Goal: Information Seeking & Learning: Learn about a topic

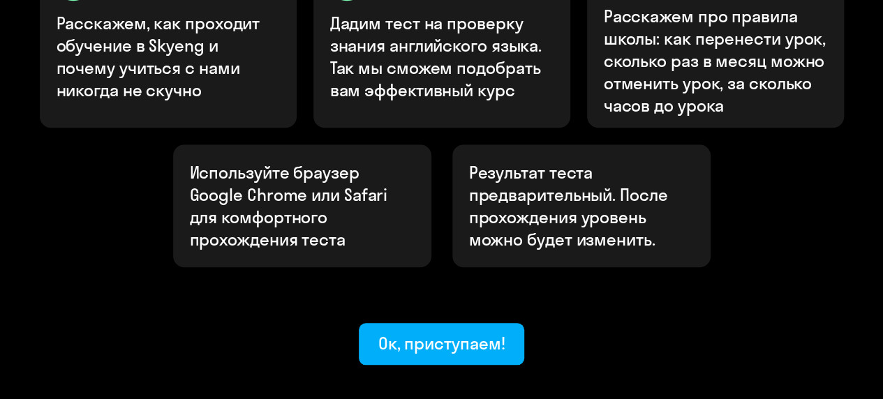
scroll to position [609, 0]
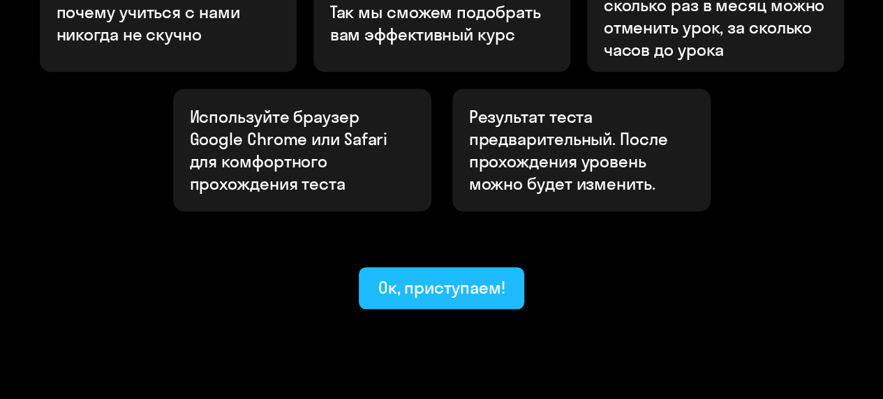
click at [472, 277] on div "Ок, приступаем!" at bounding box center [442, 288] width 127 height 22
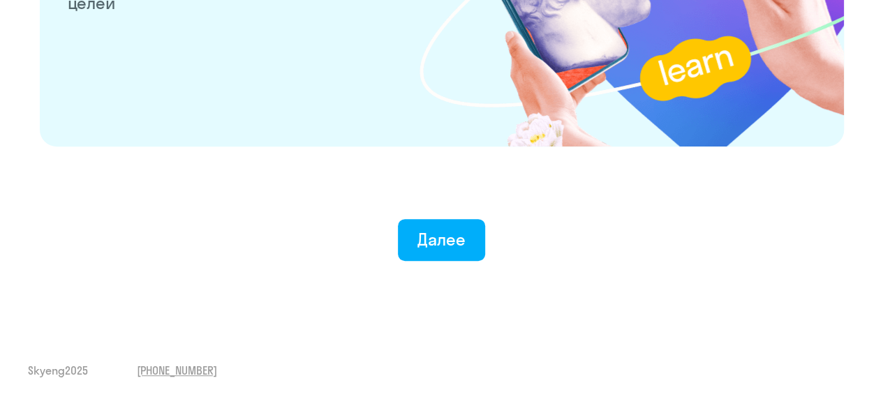
scroll to position [2837, 0]
click at [460, 257] on button "Далее" at bounding box center [441, 240] width 87 height 42
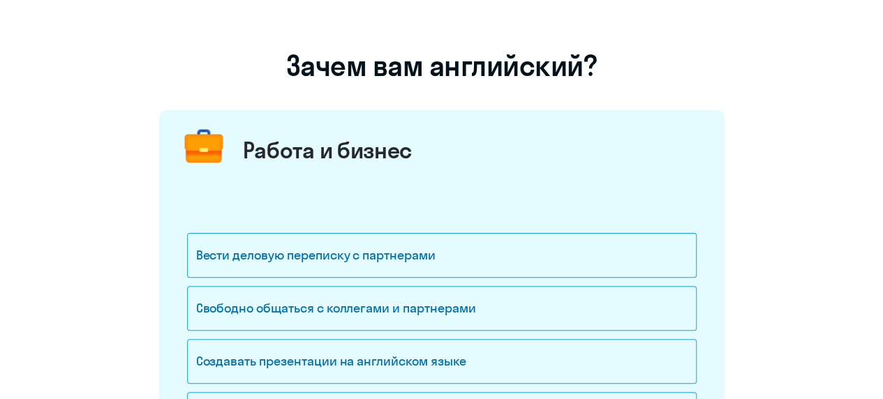
scroll to position [70, 0]
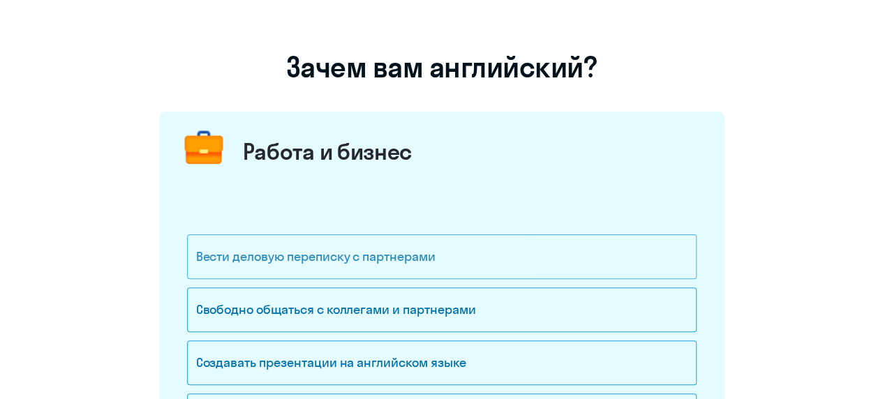
click at [506, 260] on div "Вести деловую переписку с партнерами" at bounding box center [442, 257] width 510 height 45
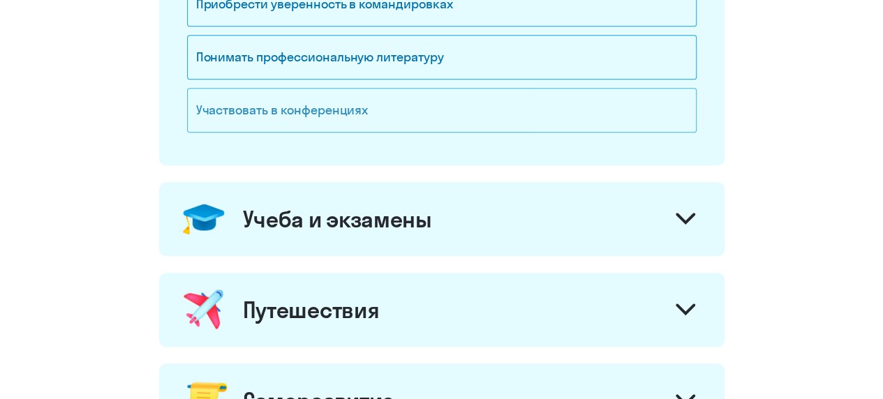
scroll to position [489, 0]
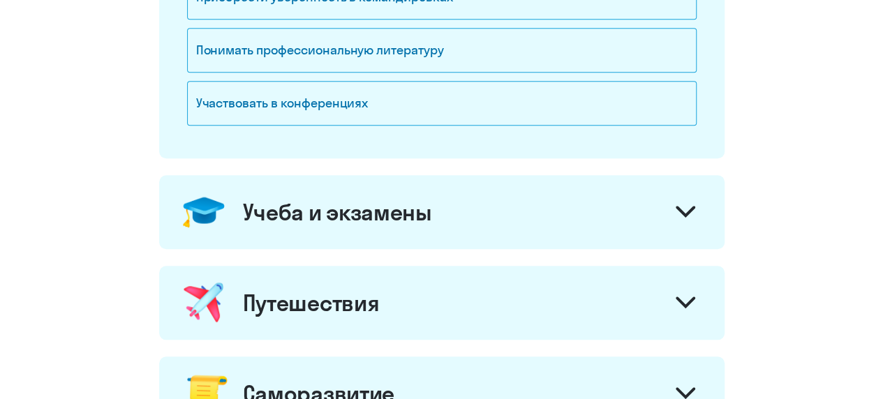
click at [375, 228] on div "Учеба и экзамены" at bounding box center [442, 212] width 566 height 74
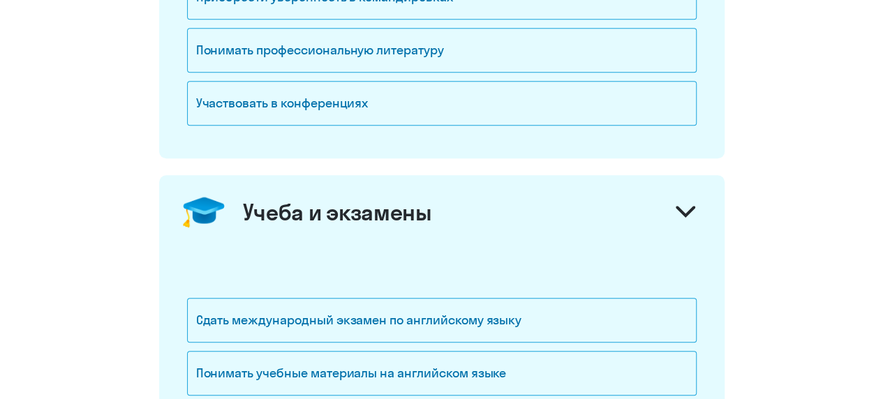
click at [375, 228] on div "Учеба и экзамены" at bounding box center [442, 212] width 566 height 74
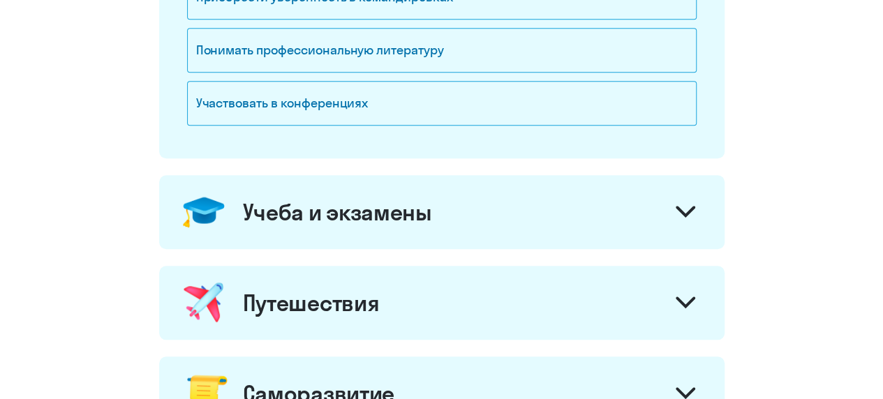
click at [377, 300] on div "Путешествия" at bounding box center [311, 303] width 137 height 28
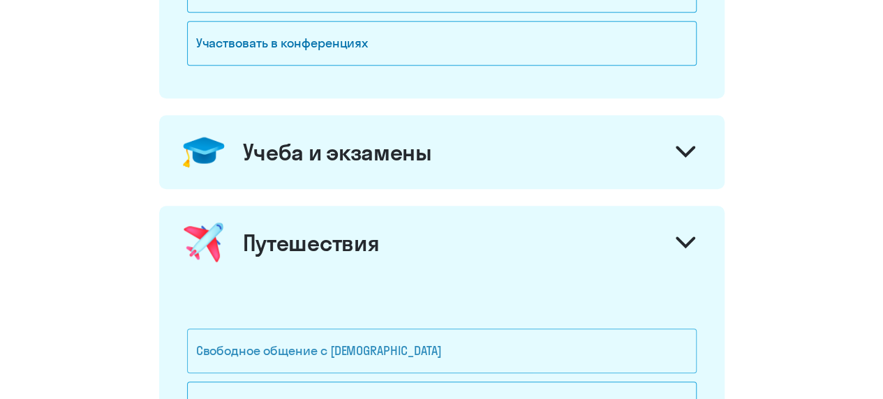
scroll to position [698, 0]
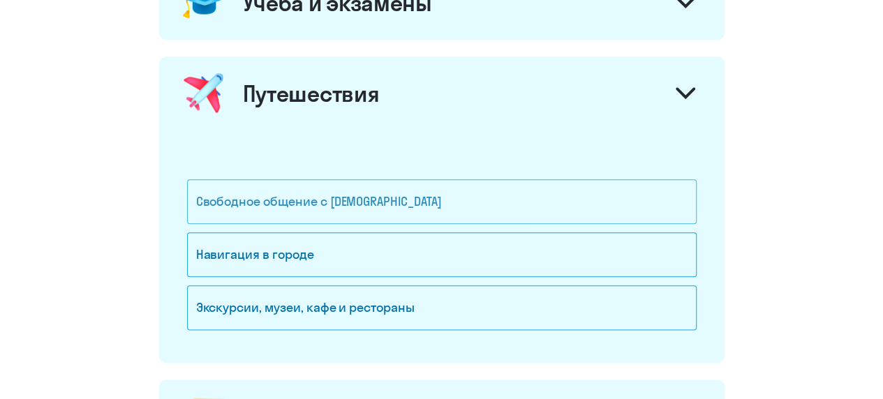
click at [409, 203] on div "Свободное общение с [DEMOGRAPHIC_DATA]" at bounding box center [442, 201] width 510 height 45
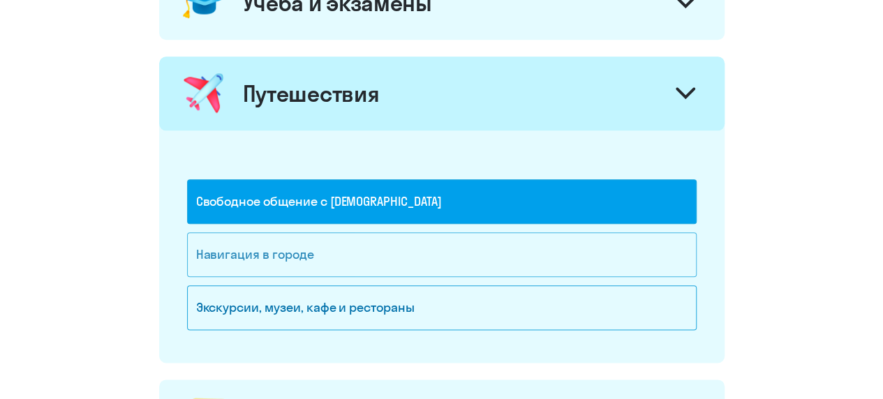
click at [406, 249] on div "Навигация в городе" at bounding box center [442, 255] width 510 height 45
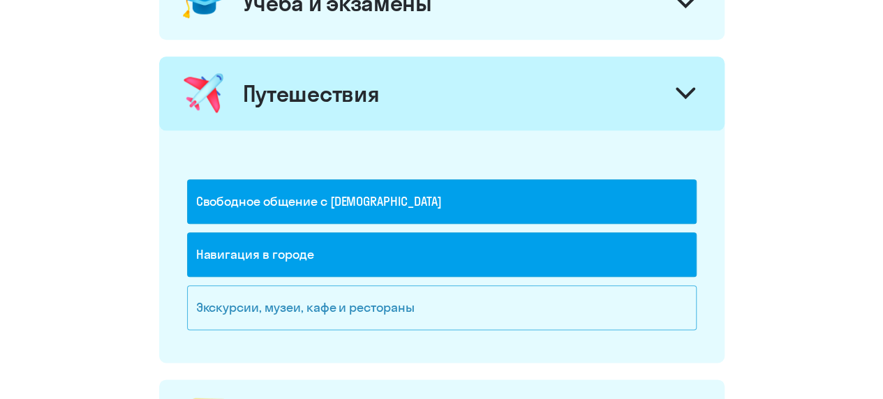
click at [425, 303] on div "Экскурсии, музеи, кафе и рестораны" at bounding box center [442, 308] width 510 height 45
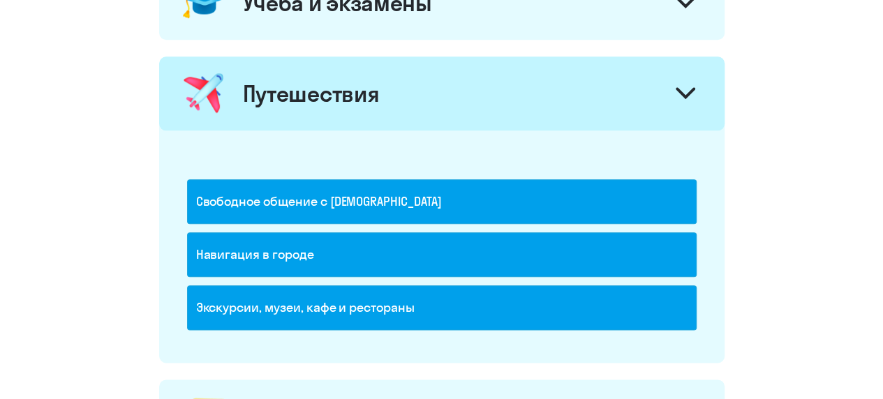
click at [425, 303] on div "Экскурсии, музеи, кафе и рестораны" at bounding box center [442, 308] width 510 height 45
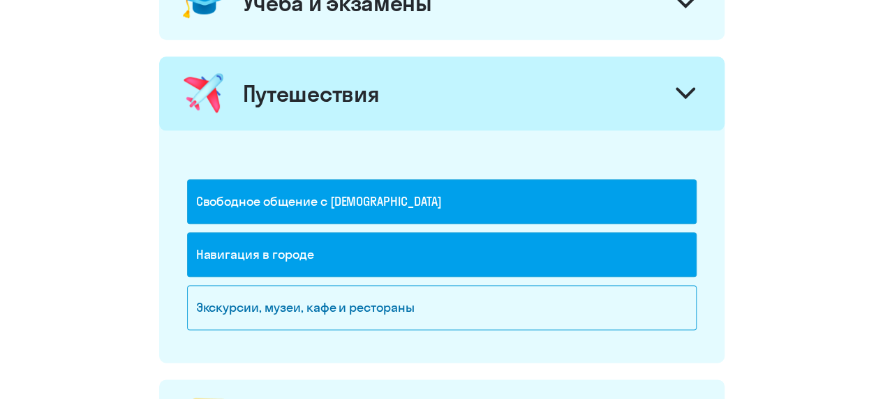
click at [399, 256] on div "Навигация в городе" at bounding box center [442, 255] width 510 height 45
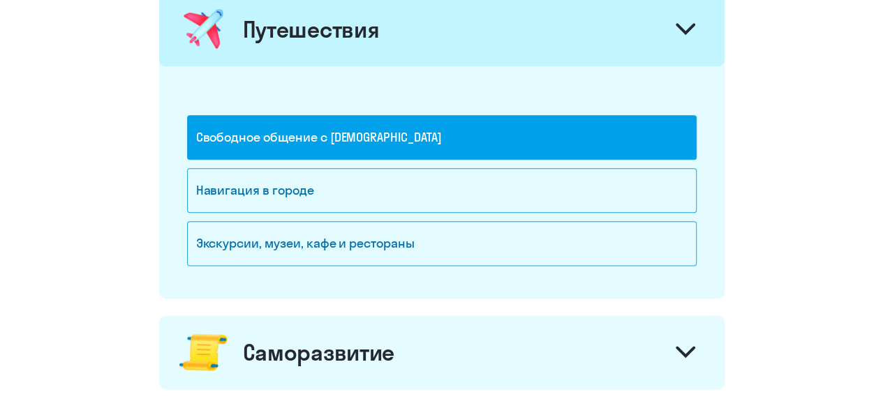
scroll to position [838, 0]
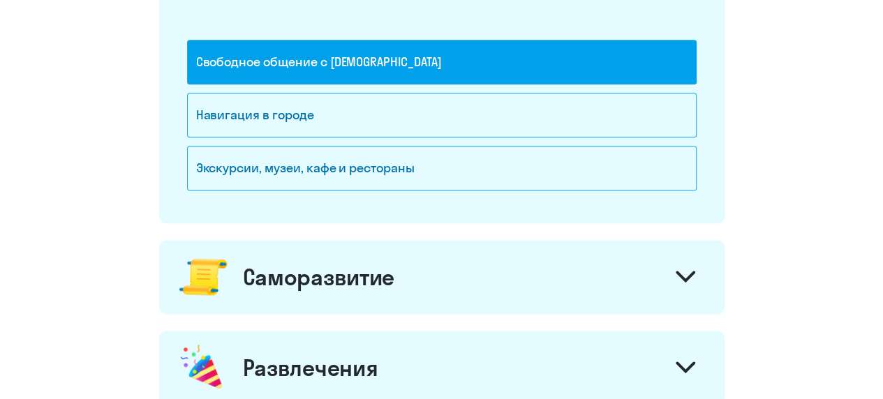
click at [392, 287] on div "Саморазвитие" at bounding box center [442, 277] width 566 height 74
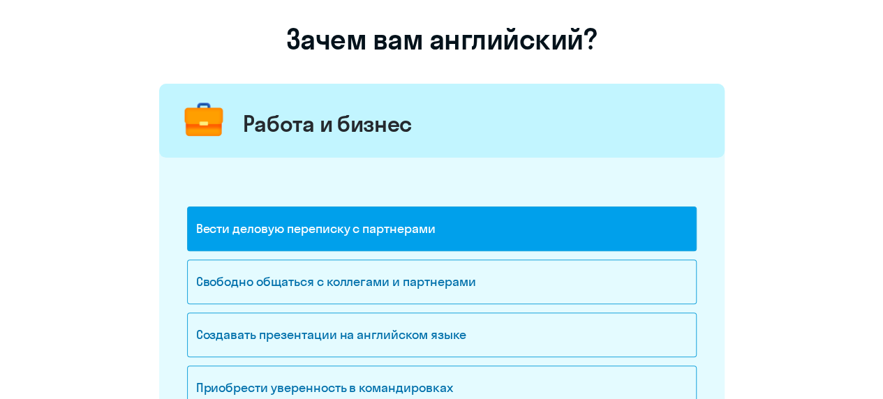
scroll to position [70, 0]
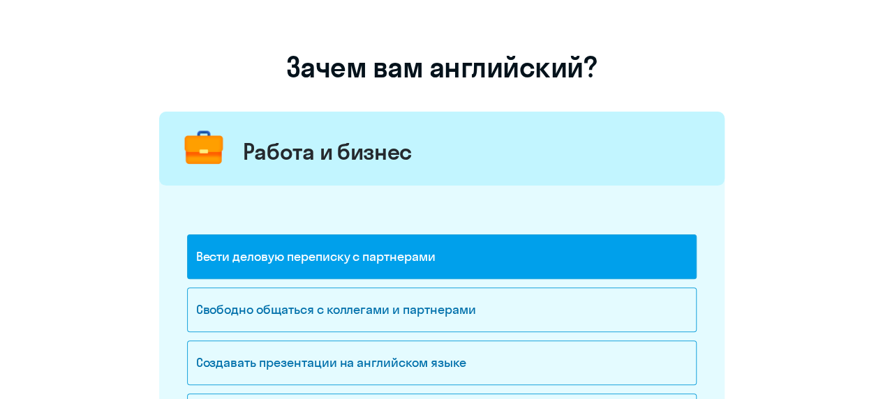
click at [401, 130] on div "Работа и бизнес" at bounding box center [442, 149] width 566 height 74
click at [397, 158] on div "Работа и бизнес" at bounding box center [328, 152] width 170 height 28
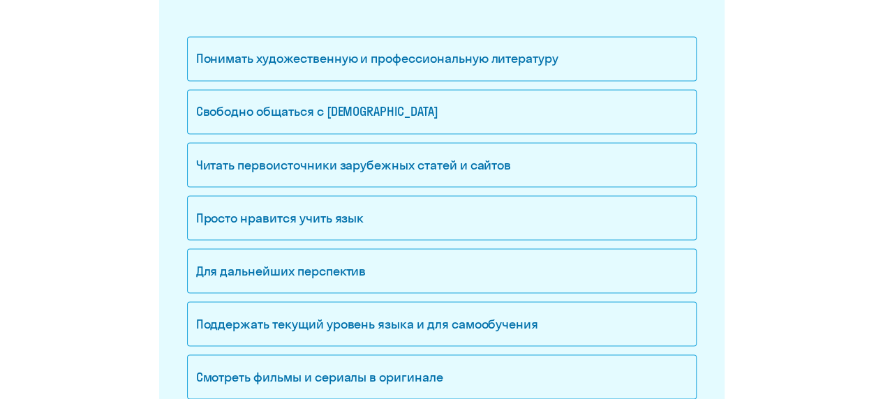
scroll to position [1187, 0]
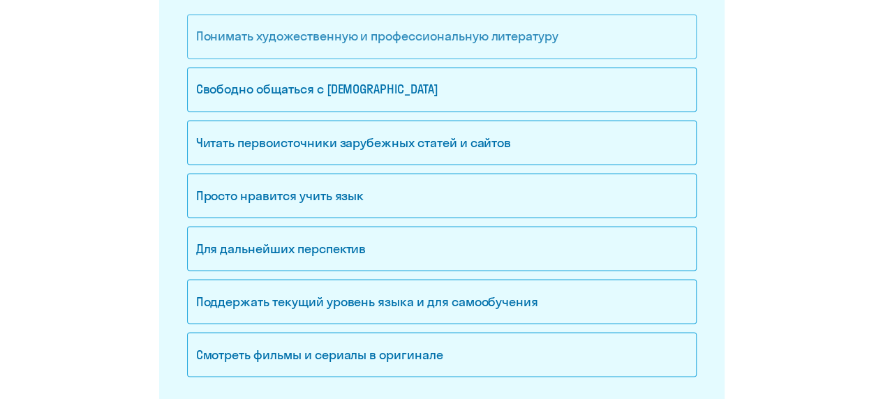
click at [254, 14] on div "Понимать художественную и профессиональную литературу" at bounding box center [442, 36] width 510 height 45
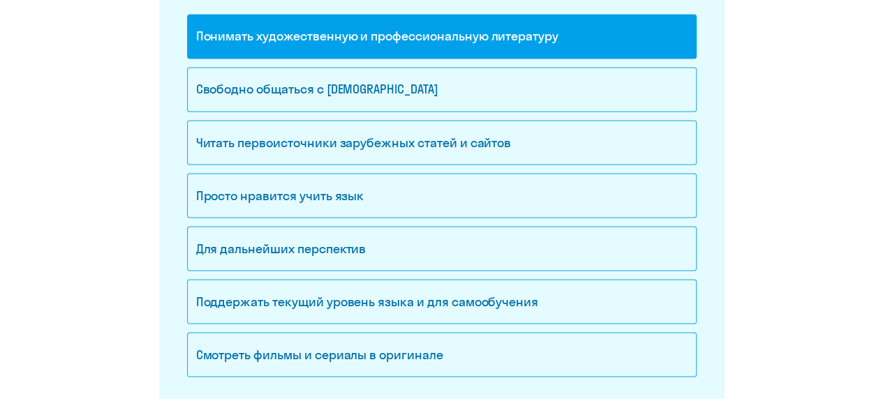
click at [261, 54] on div "Понимать художественную и профессиональную литературу" at bounding box center [442, 40] width 510 height 53
click at [265, 68] on div "Свободно общаться с [DEMOGRAPHIC_DATA]" at bounding box center [442, 89] width 510 height 45
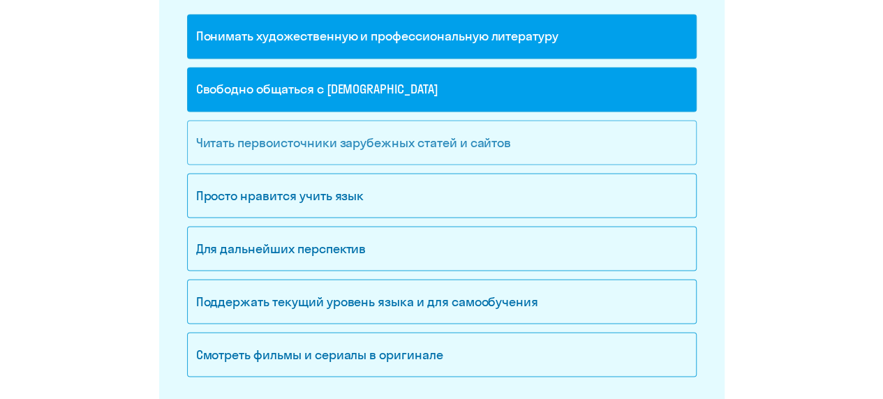
click at [203, 133] on div "Читать первоисточники зарубежных статей и сайтов" at bounding box center [442, 142] width 510 height 45
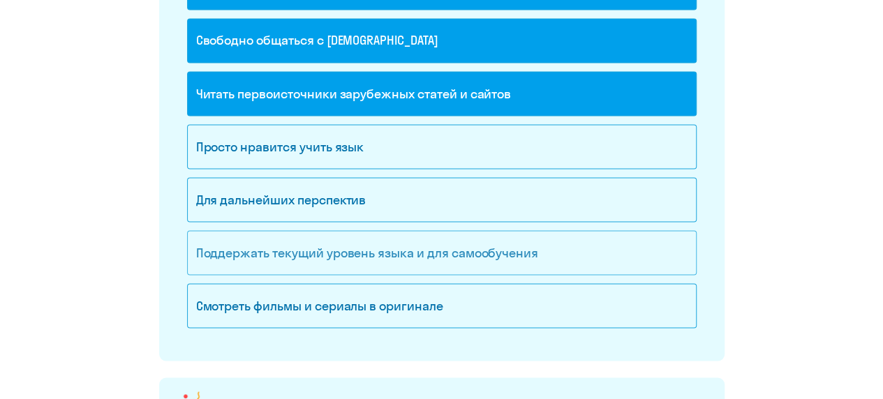
scroll to position [1257, 0]
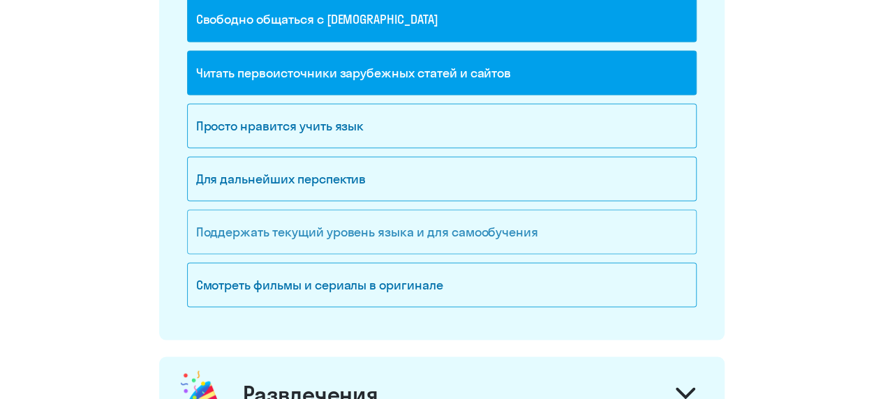
click at [272, 223] on div "Поддержать текущий уровень языка и для cамообучения" at bounding box center [442, 232] width 510 height 45
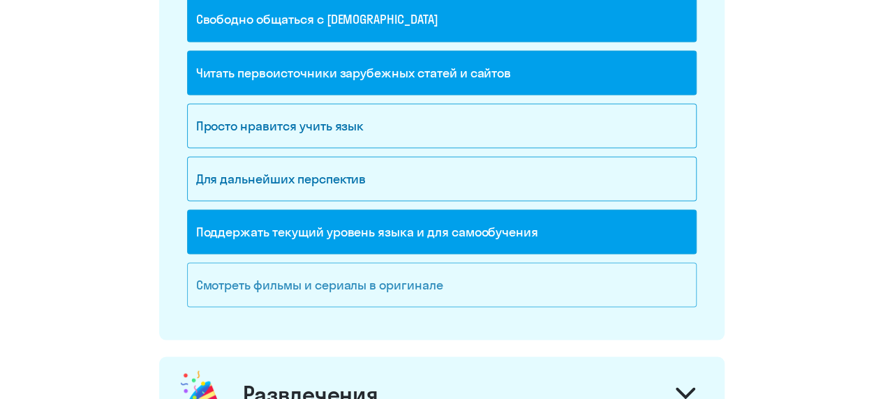
click at [282, 274] on div "Смотреть фильмы и сериалы в оригинале" at bounding box center [442, 285] width 510 height 45
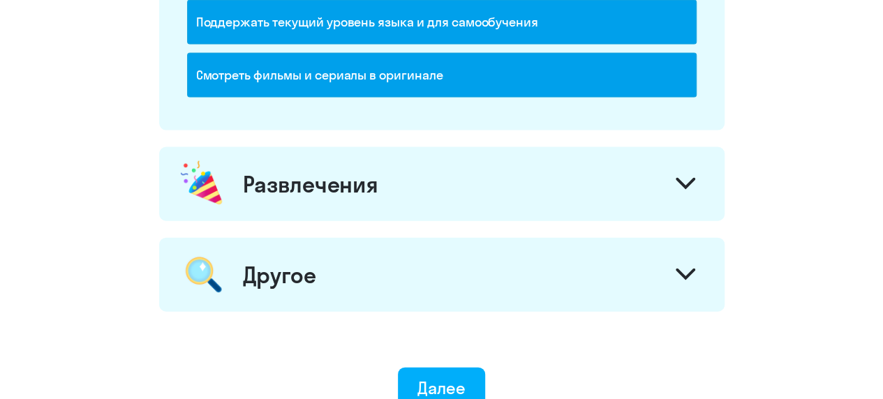
click at [320, 184] on div "Развлечения" at bounding box center [310, 184] width 135 height 28
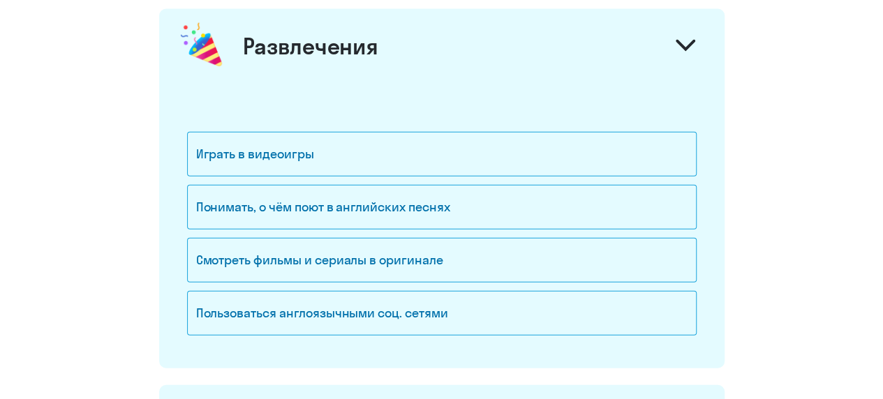
scroll to position [1676, 0]
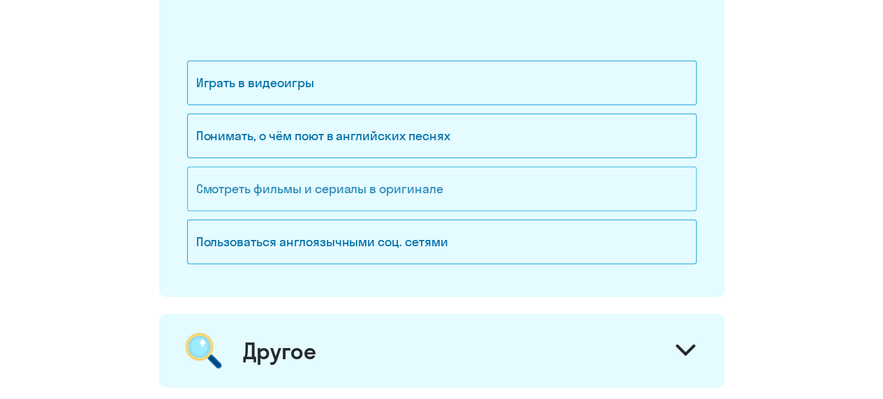
click at [249, 167] on div "Смотреть фильмы и сериалы в оригинале" at bounding box center [442, 189] width 510 height 45
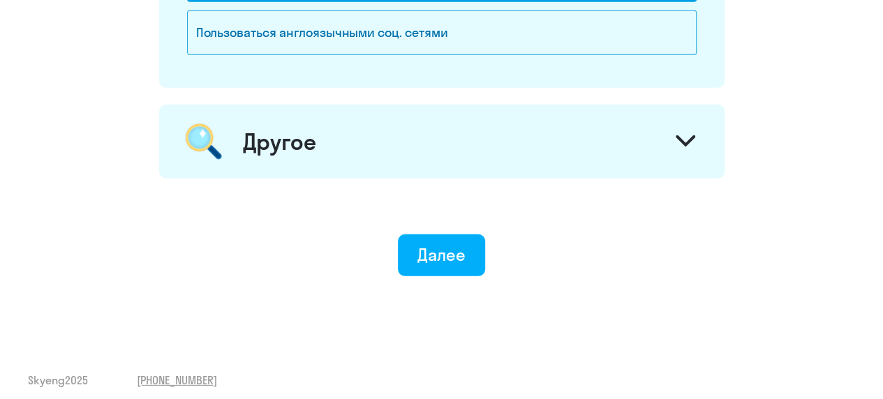
click at [312, 146] on div "Другое" at bounding box center [279, 142] width 73 height 28
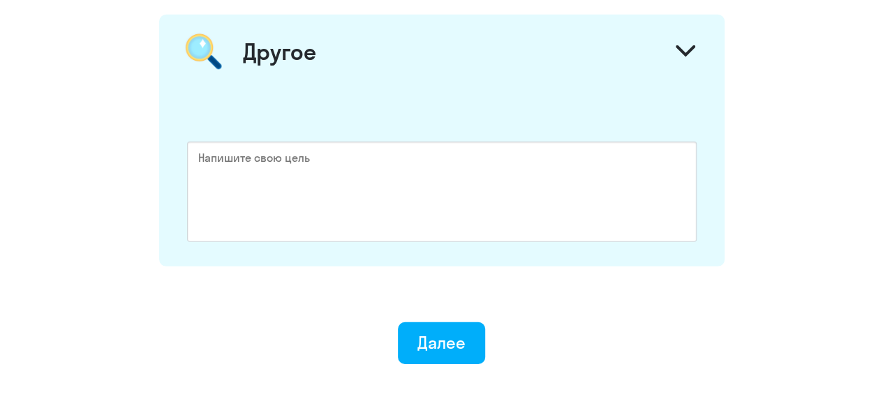
scroll to position [2064, 0]
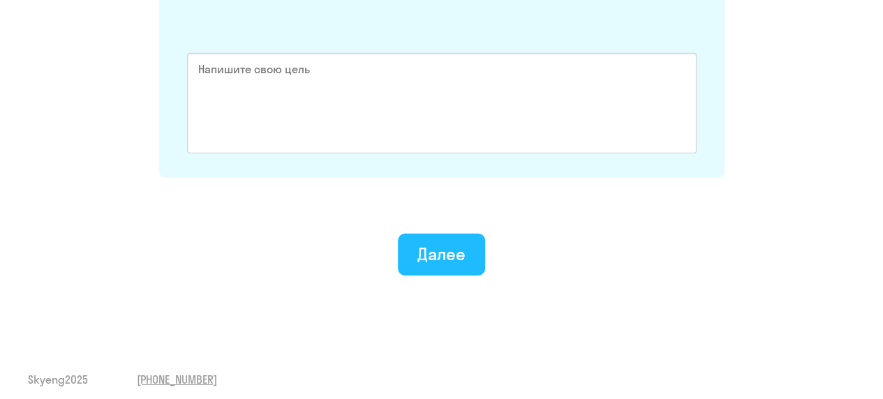
click at [436, 243] on div "Далее" at bounding box center [442, 254] width 48 height 22
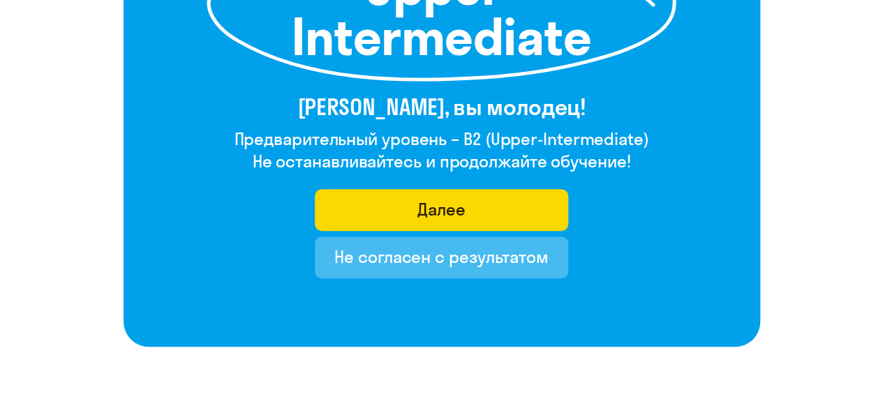
scroll to position [279, 0]
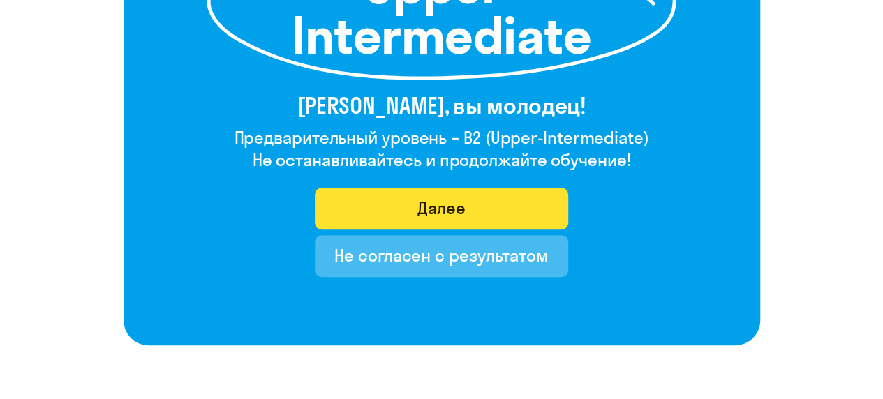
click at [434, 210] on div "Далее" at bounding box center [442, 208] width 48 height 22
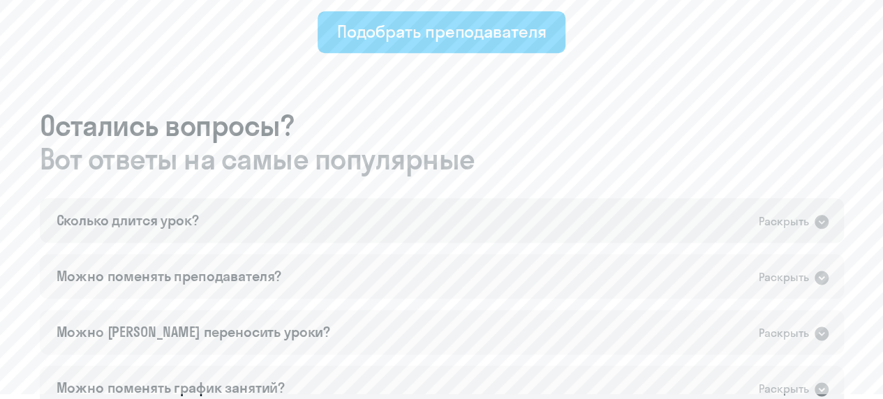
scroll to position [768, 0]
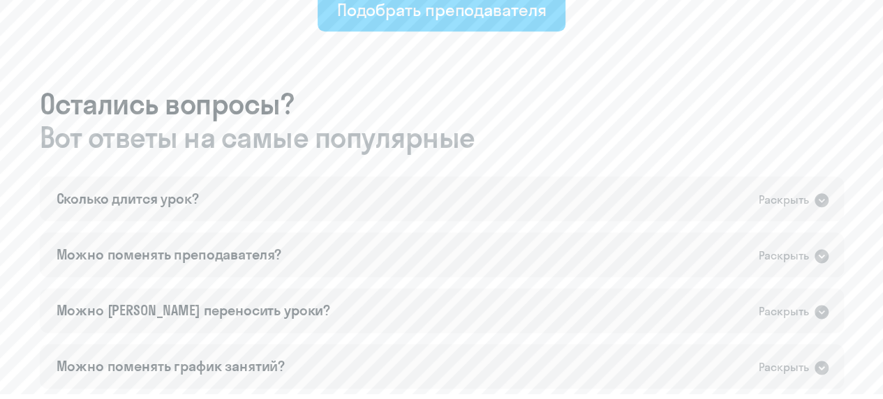
click at [427, 230] on div "Сколько длится урок? Раскрыть Урок длится 50 минут. Можно поменять преподавател…" at bounding box center [442, 395] width 805 height 436
click at [821, 201] on icon at bounding box center [822, 200] width 17 height 17
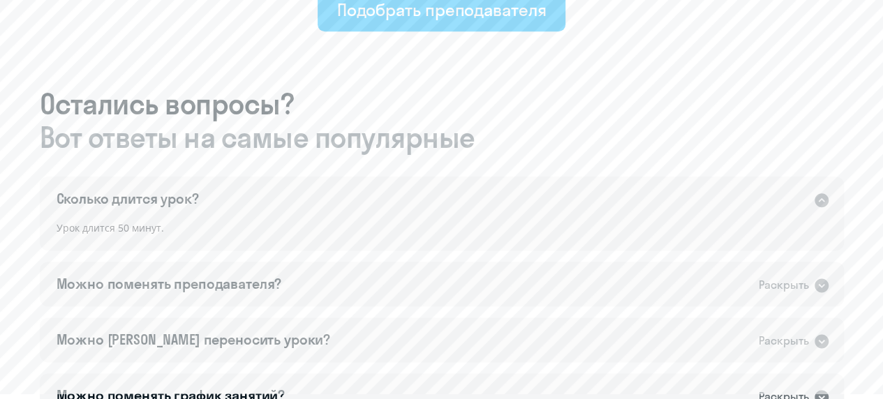
click at [821, 201] on icon at bounding box center [822, 200] width 14 height 14
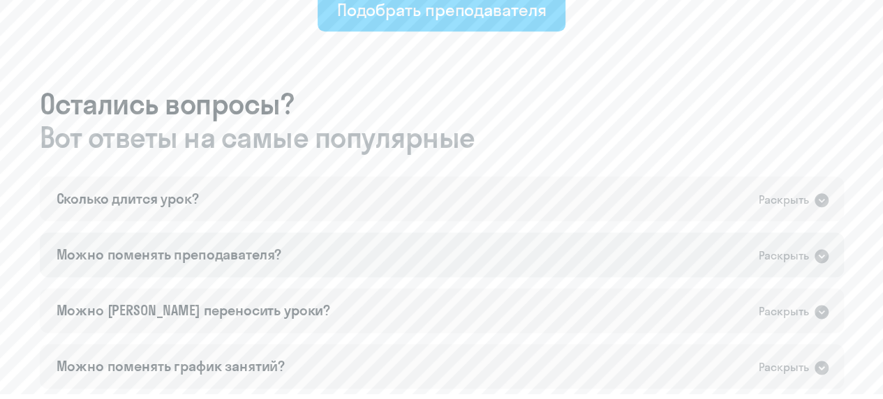
click at [828, 251] on icon at bounding box center [822, 256] width 17 height 17
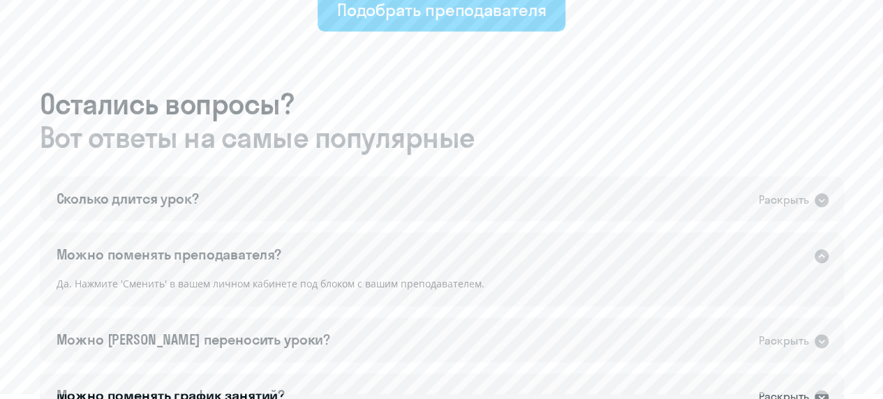
click at [827, 251] on icon at bounding box center [822, 256] width 17 height 17
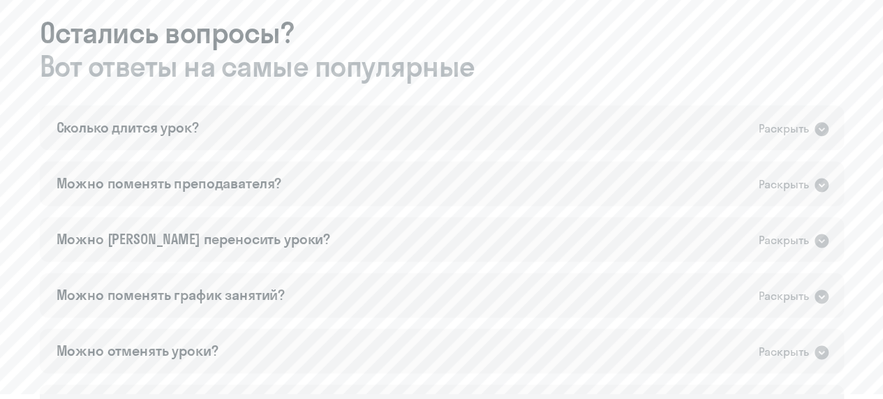
scroll to position [908, 0]
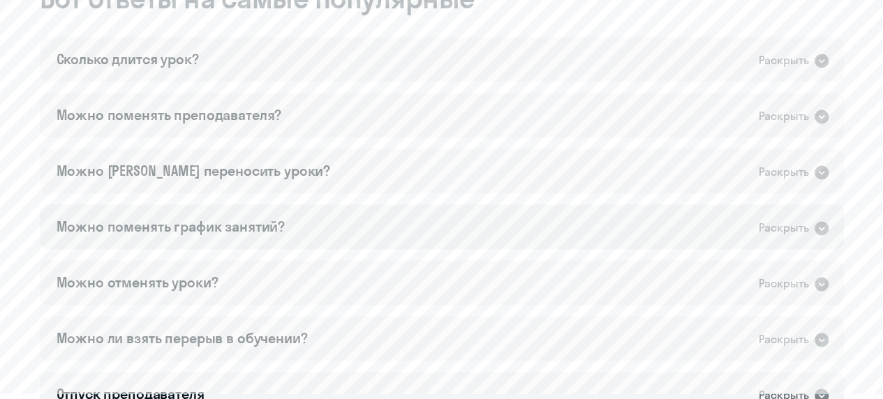
click at [818, 226] on icon at bounding box center [822, 228] width 14 height 14
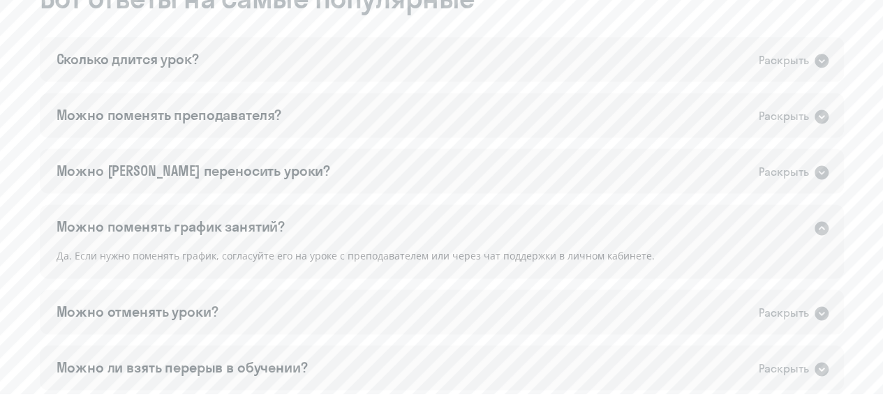
click at [818, 226] on icon at bounding box center [822, 228] width 14 height 14
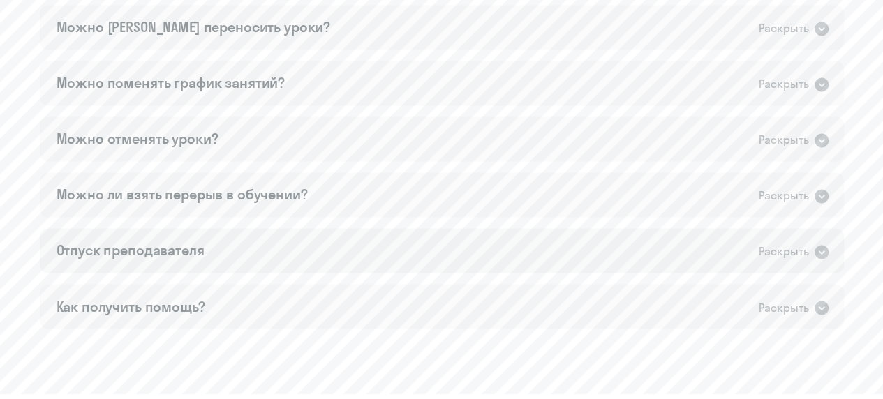
scroll to position [1117, 0]
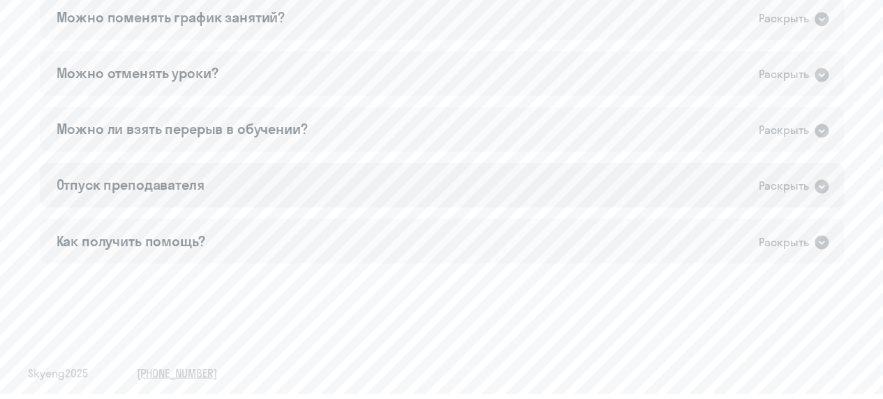
click at [818, 190] on icon at bounding box center [822, 186] width 14 height 14
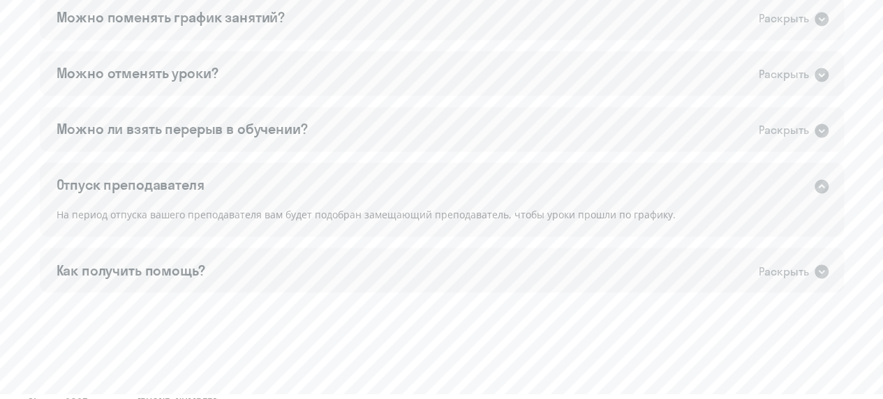
click at [818, 190] on icon at bounding box center [822, 186] width 14 height 14
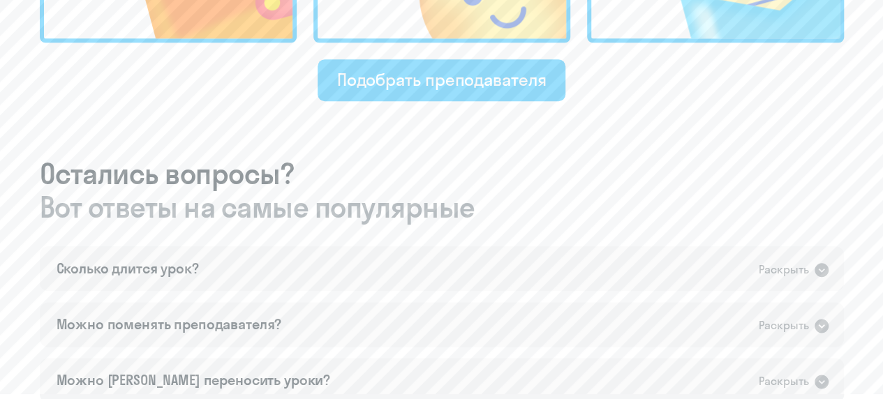
scroll to position [629, 0]
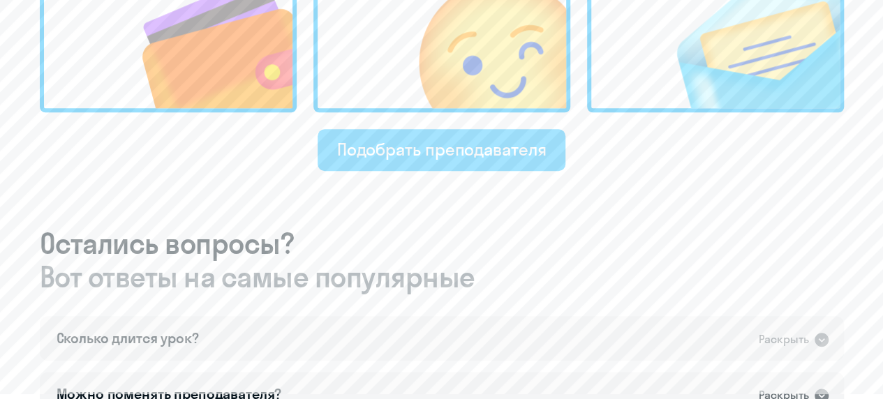
click at [476, 153] on div "Подобрать преподавателя" at bounding box center [442, 149] width 210 height 22
